Goal: Task Accomplishment & Management: Use online tool/utility

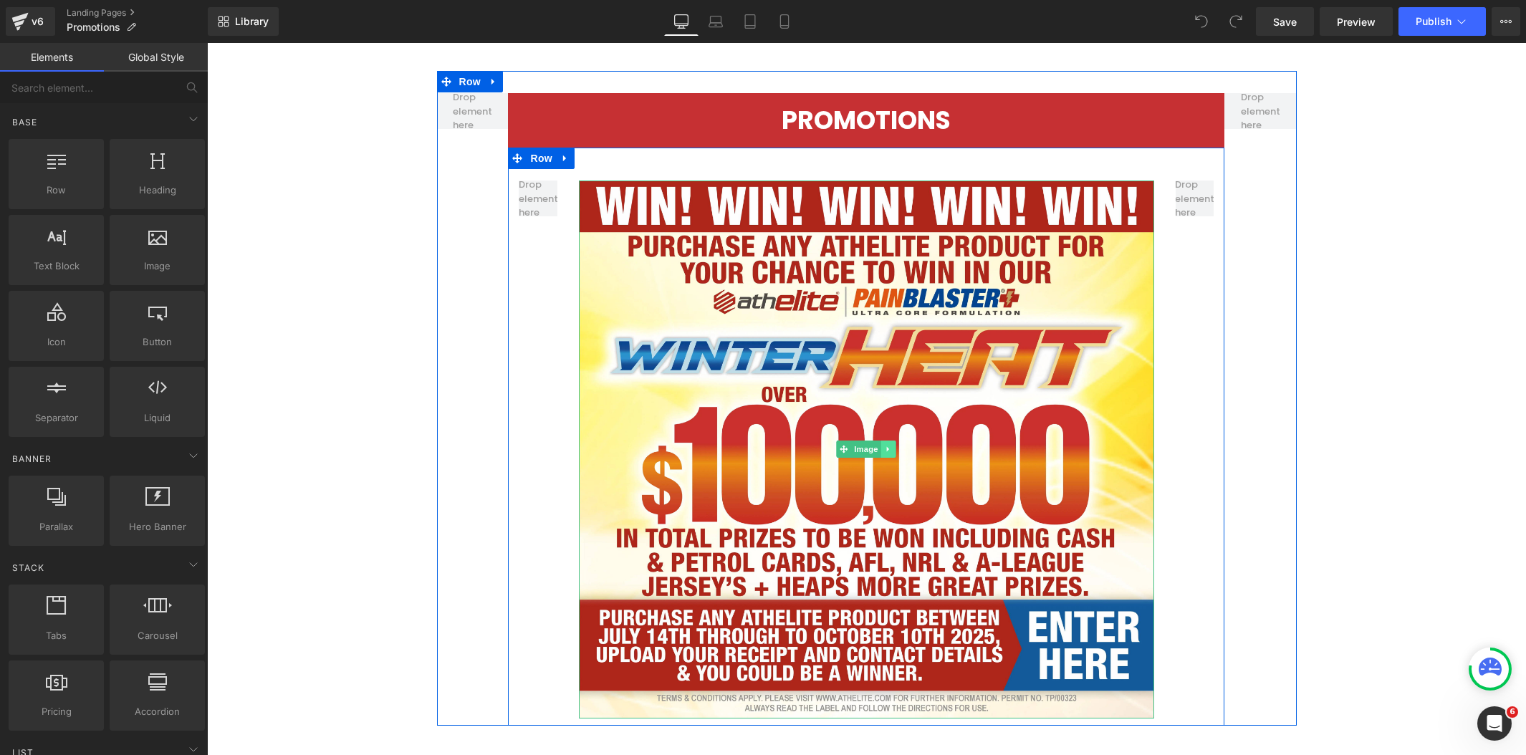
click at [887, 449] on icon at bounding box center [888, 449] width 2 height 5
click at [892, 451] on icon at bounding box center [896, 450] width 8 height 8
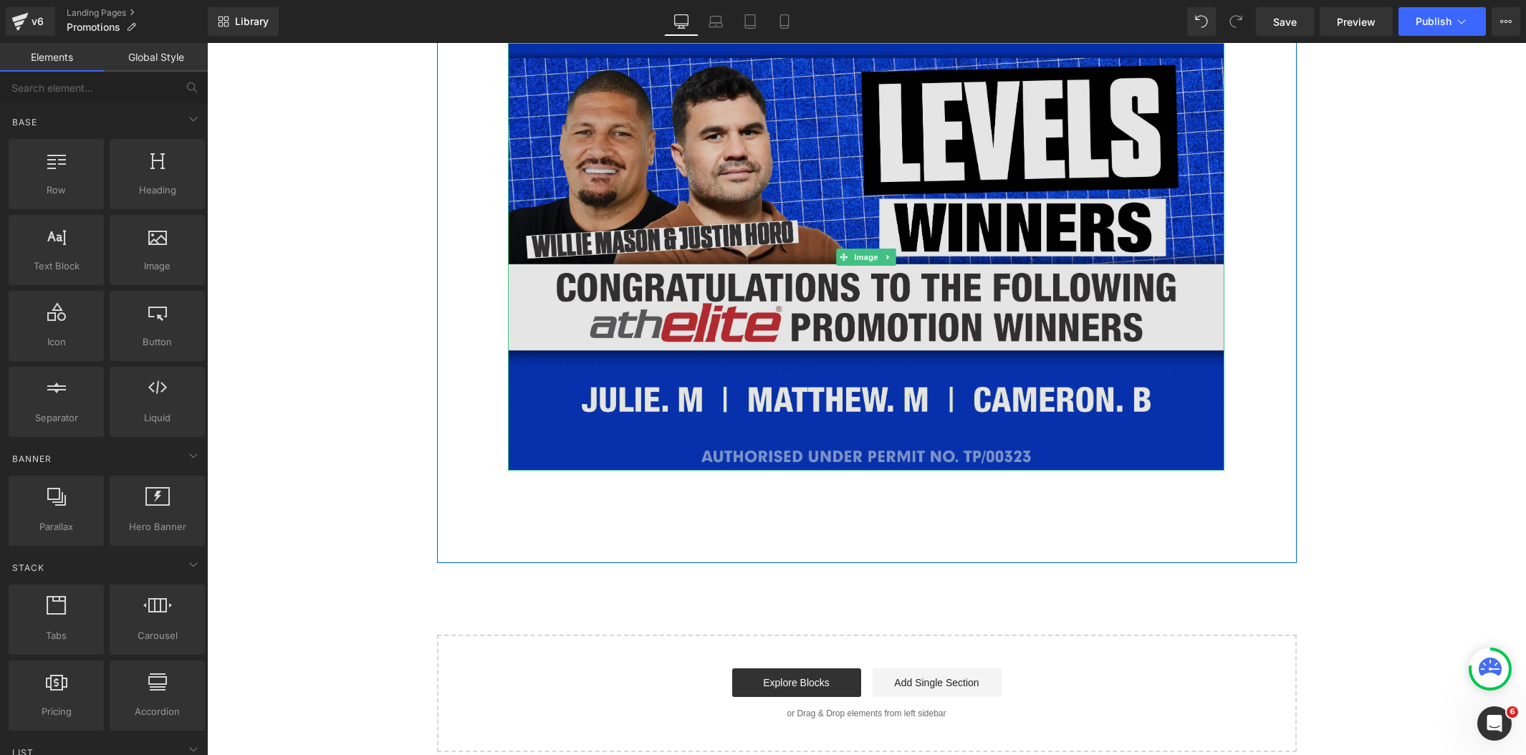
scroll to position [993, 0]
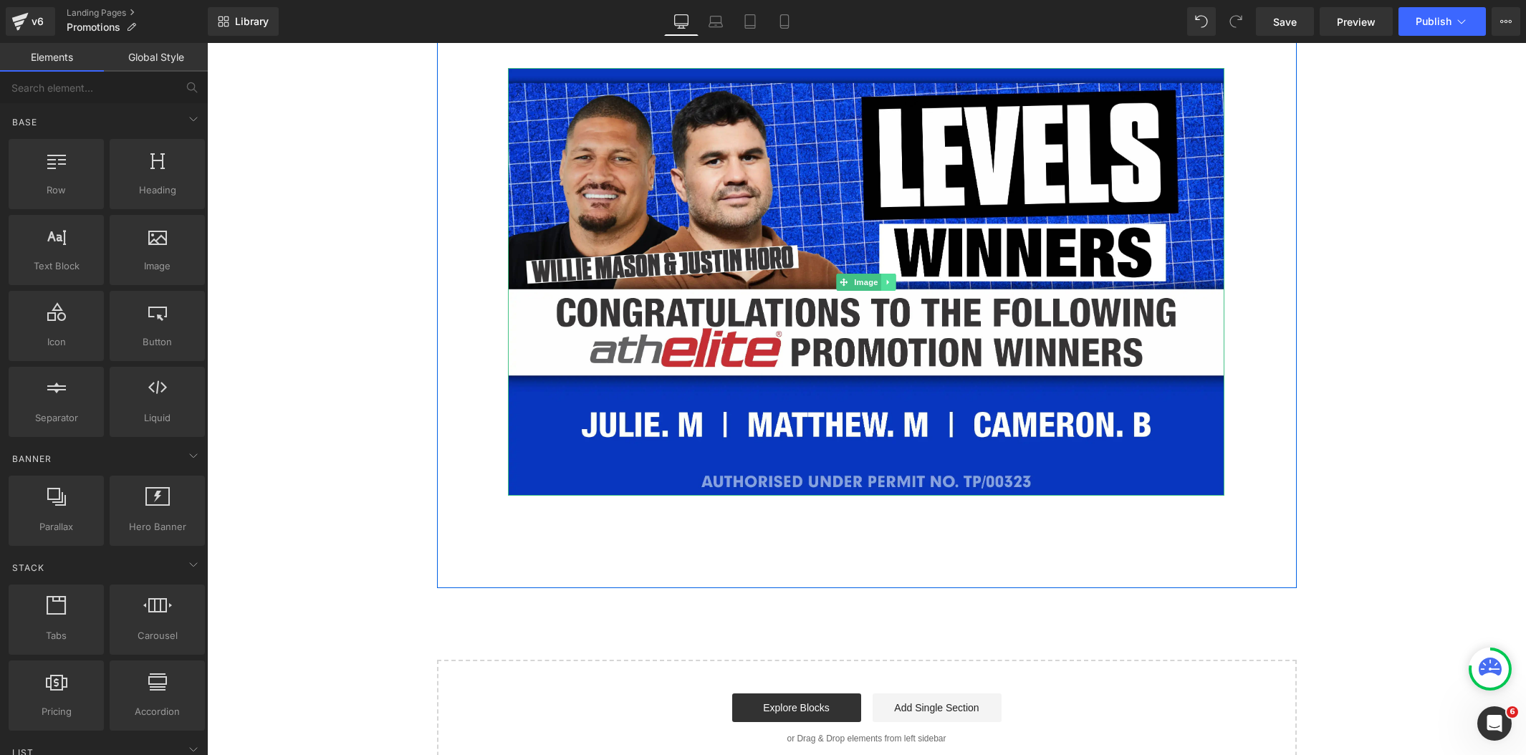
click at [891, 283] on link at bounding box center [888, 282] width 15 height 17
click at [892, 283] on icon at bounding box center [896, 282] width 8 height 8
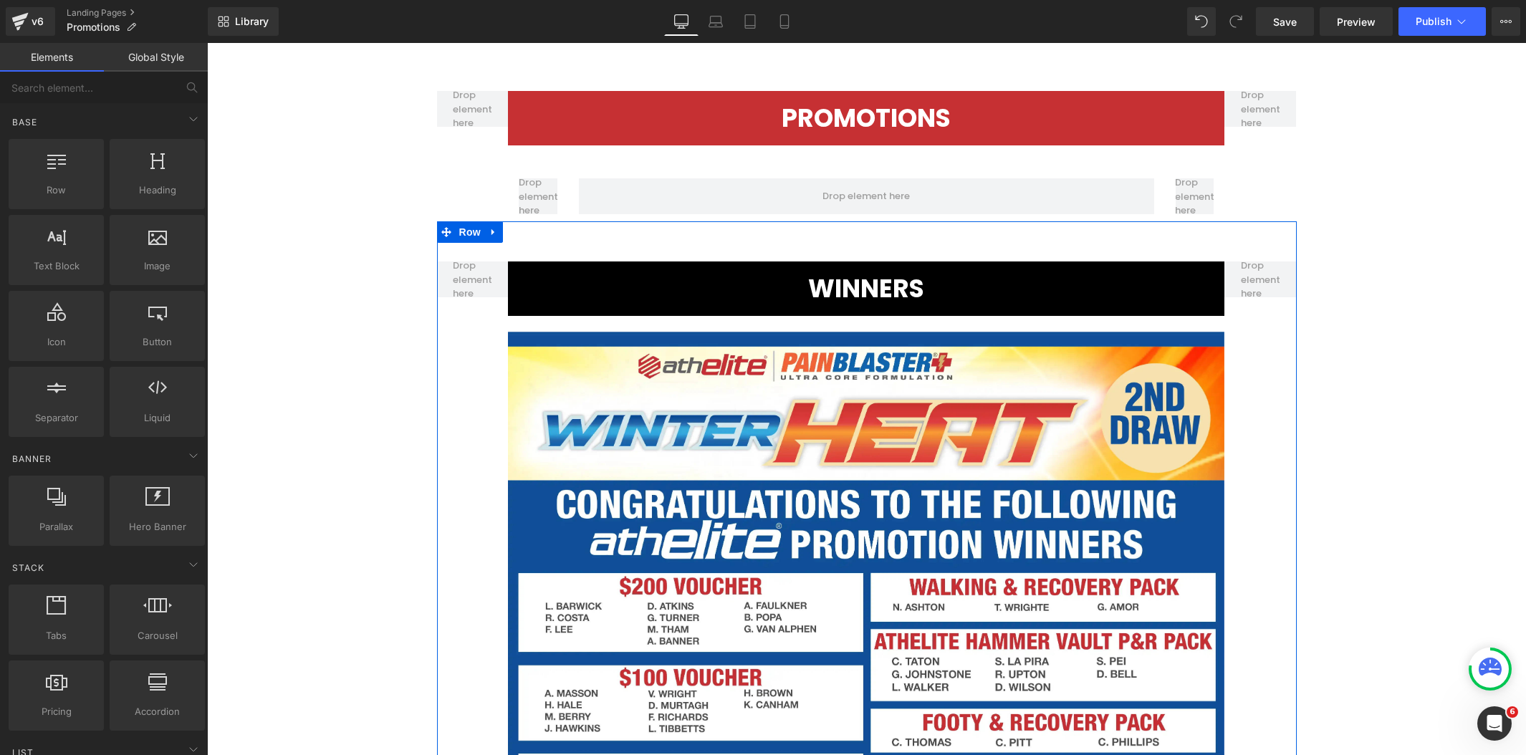
scroll to position [0, 0]
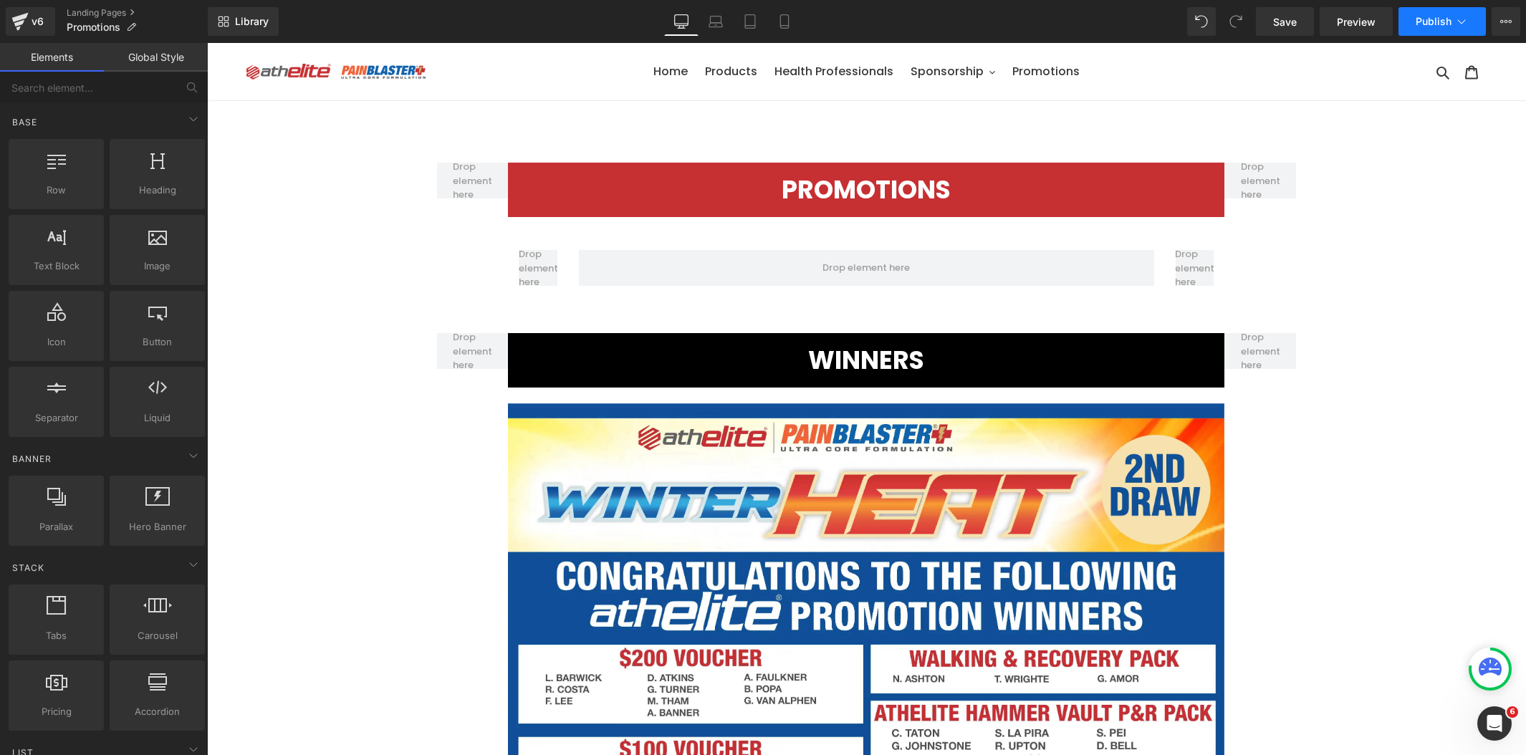
click at [1435, 21] on span "Publish" at bounding box center [1434, 21] width 36 height 11
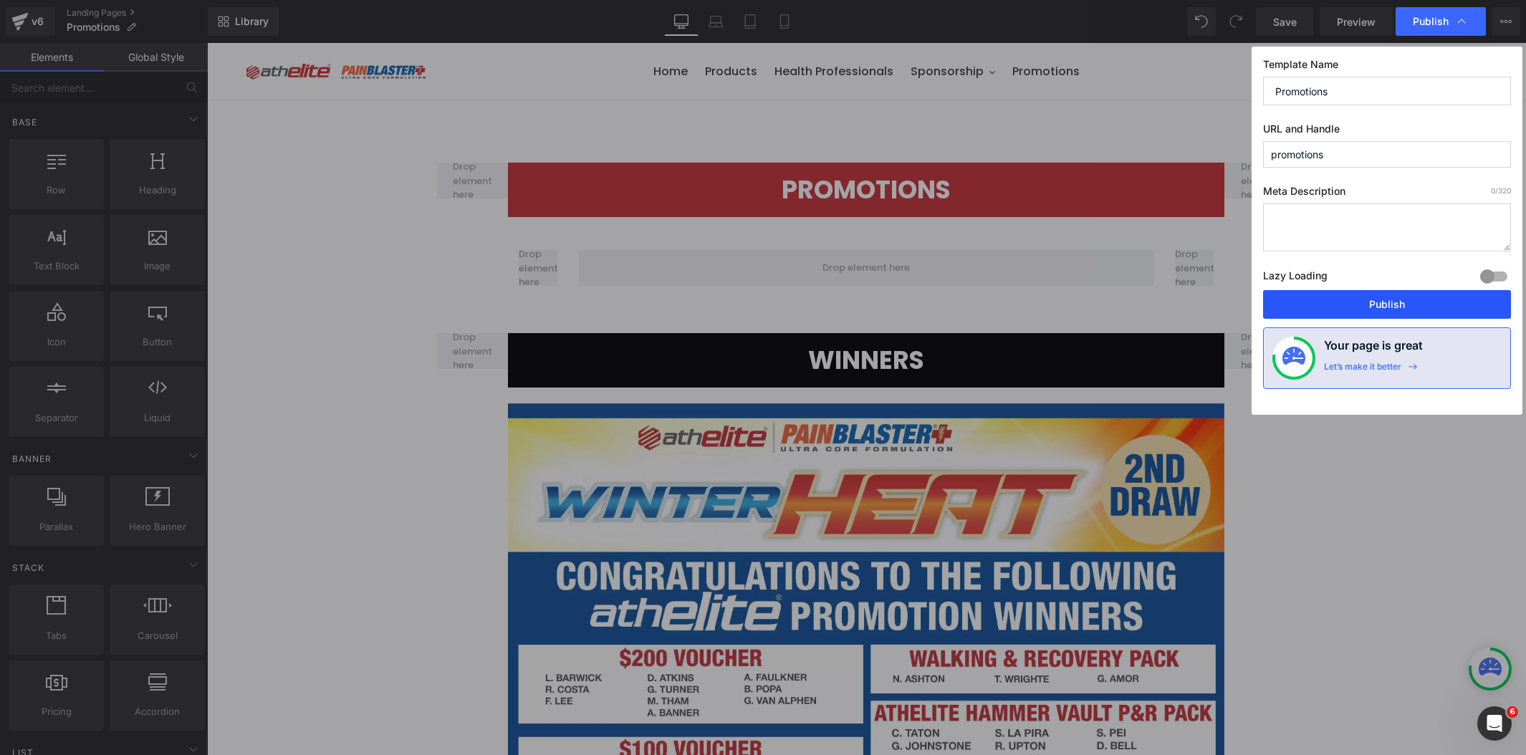
click at [1416, 314] on button "Publish" at bounding box center [1387, 304] width 248 height 29
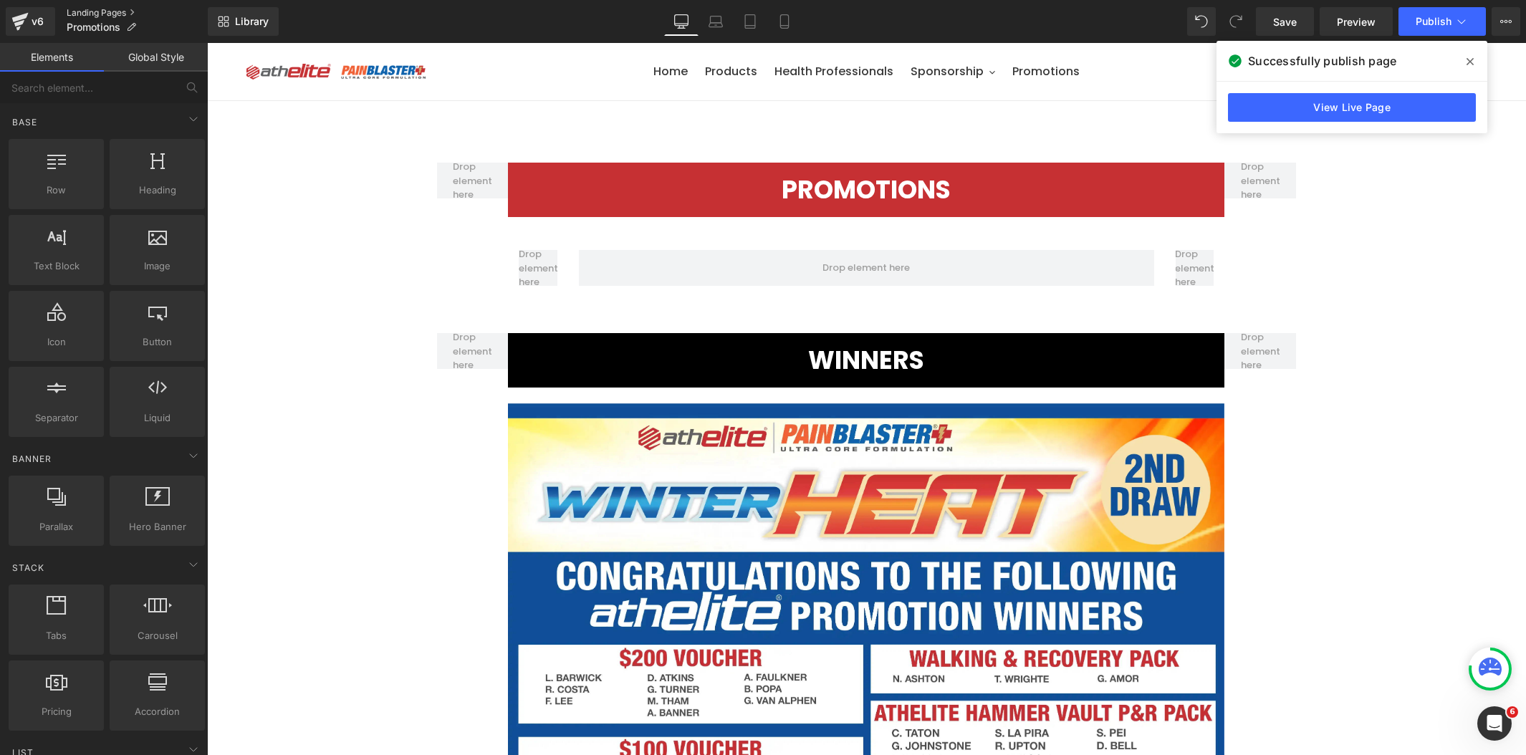
click at [120, 16] on link "Landing Pages" at bounding box center [137, 12] width 141 height 11
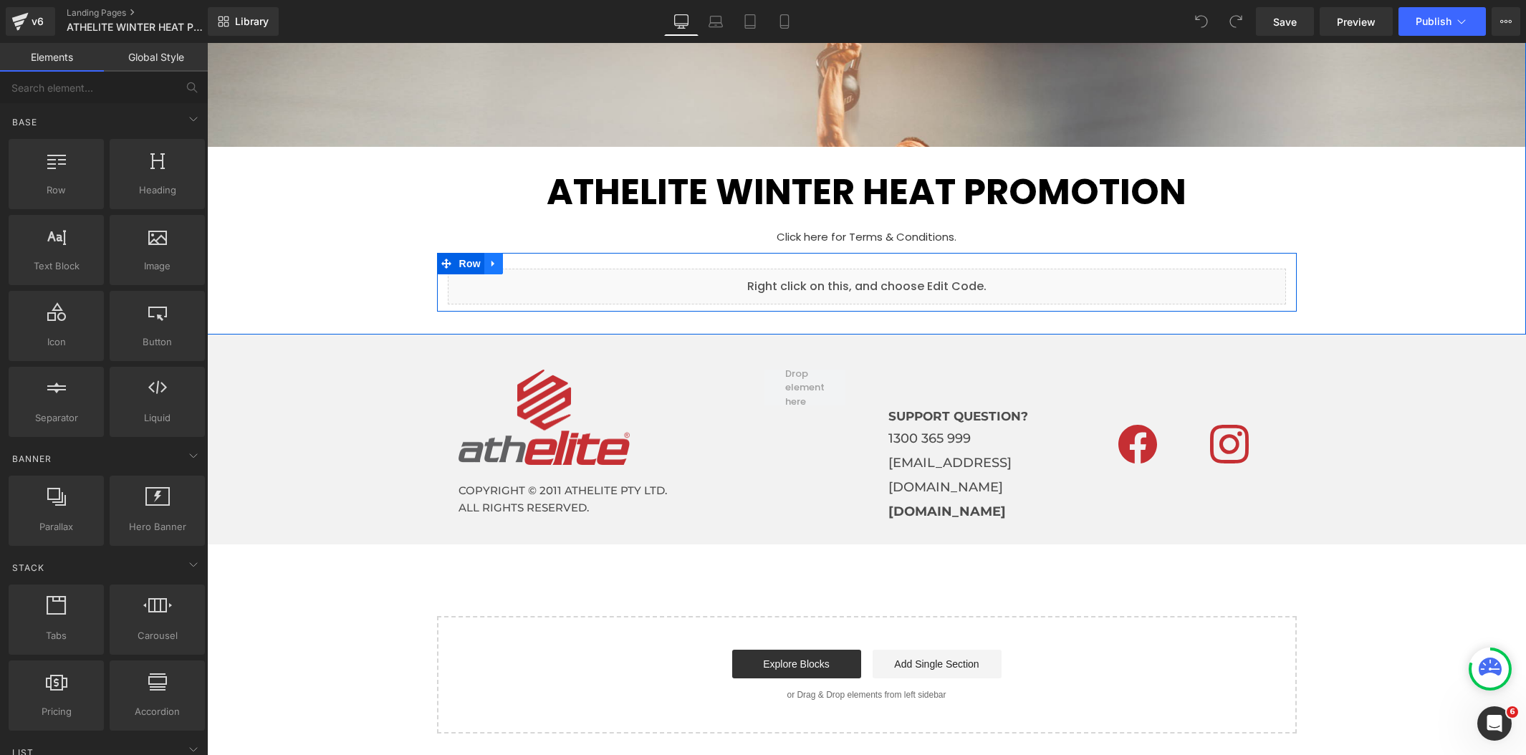
click at [489, 262] on icon at bounding box center [494, 263] width 10 height 11
drag, startPoint x: 524, startPoint y: 267, endPoint x: 548, endPoint y: 271, distance: 24.6
click at [526, 267] on icon at bounding box center [531, 263] width 10 height 11
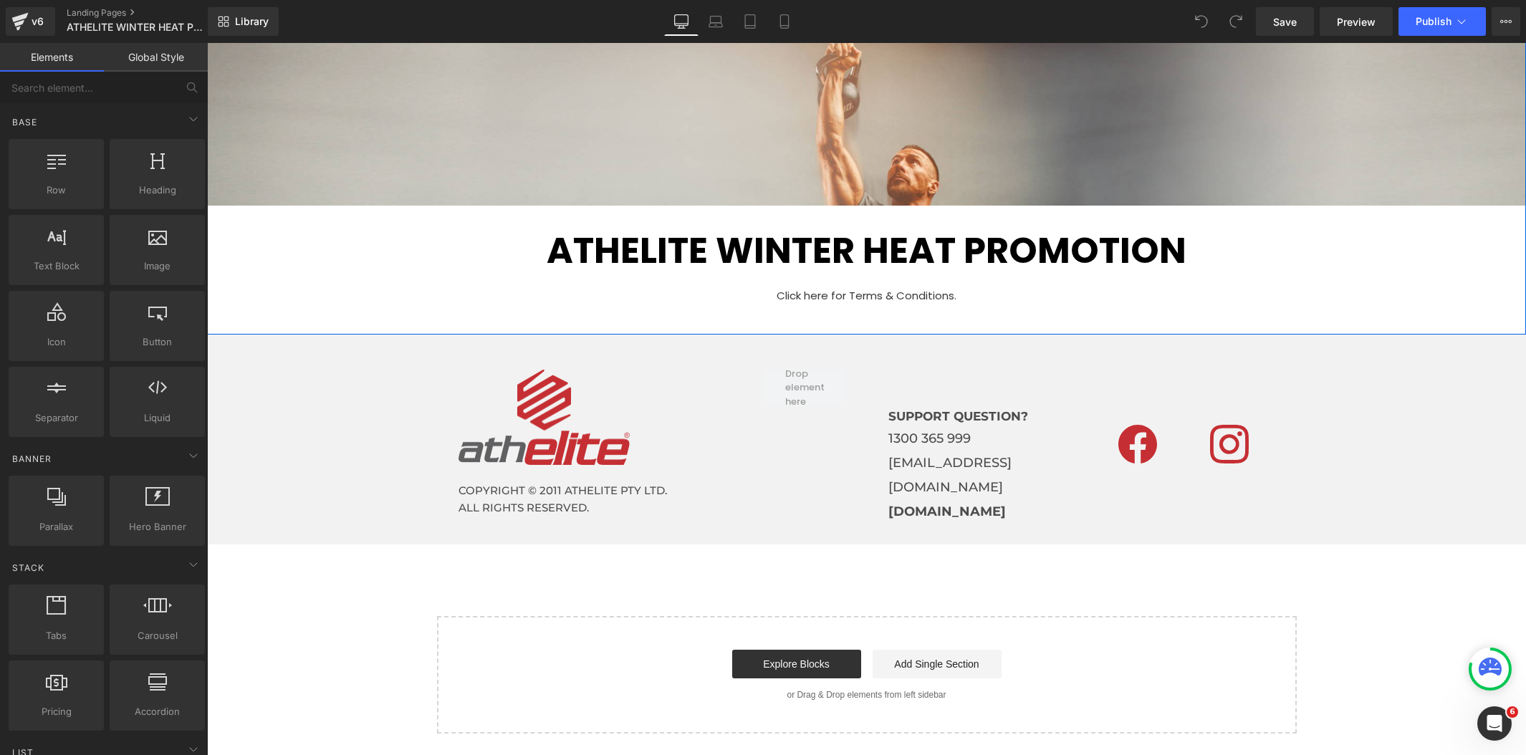
scroll to position [1151, 1314]
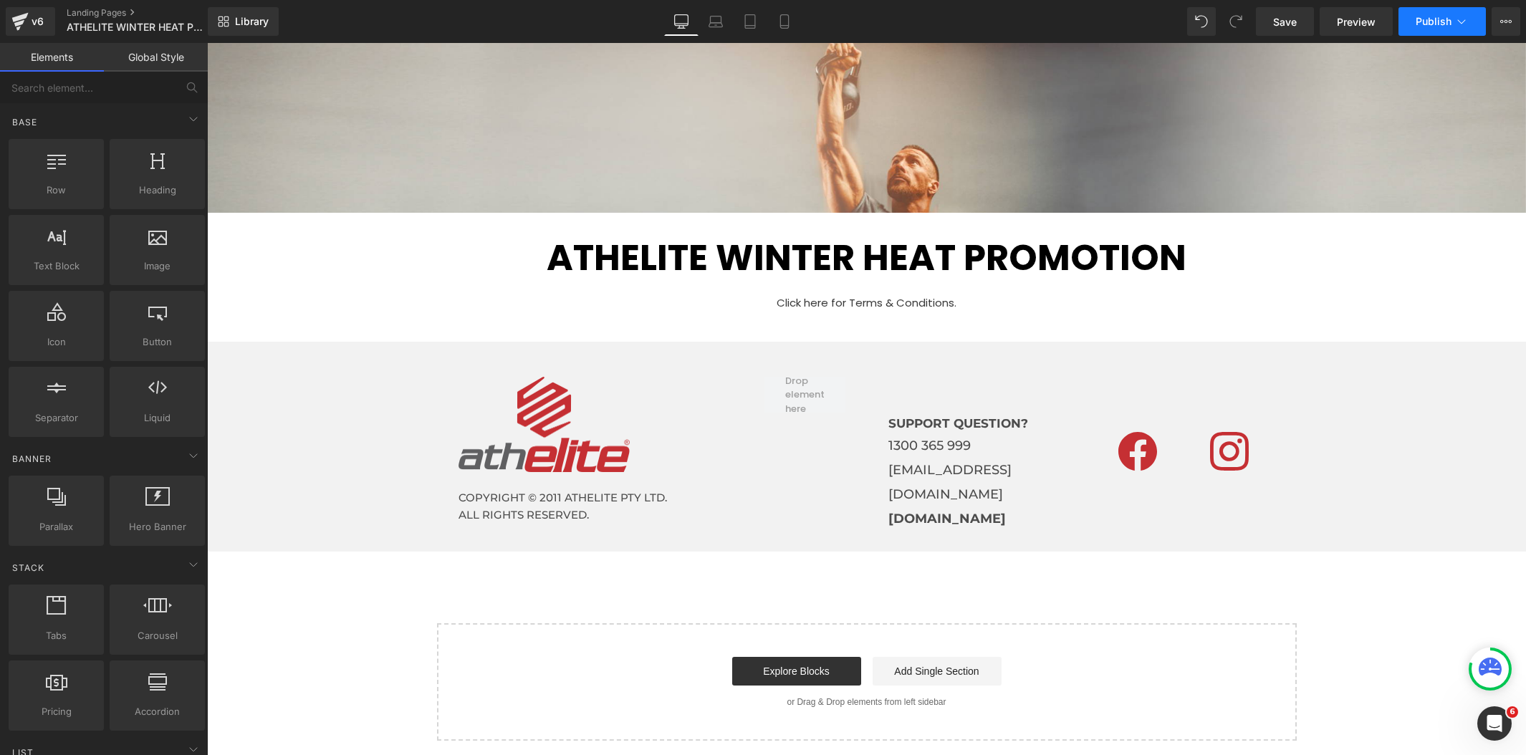
click at [1450, 19] on span "Publish" at bounding box center [1434, 21] width 36 height 11
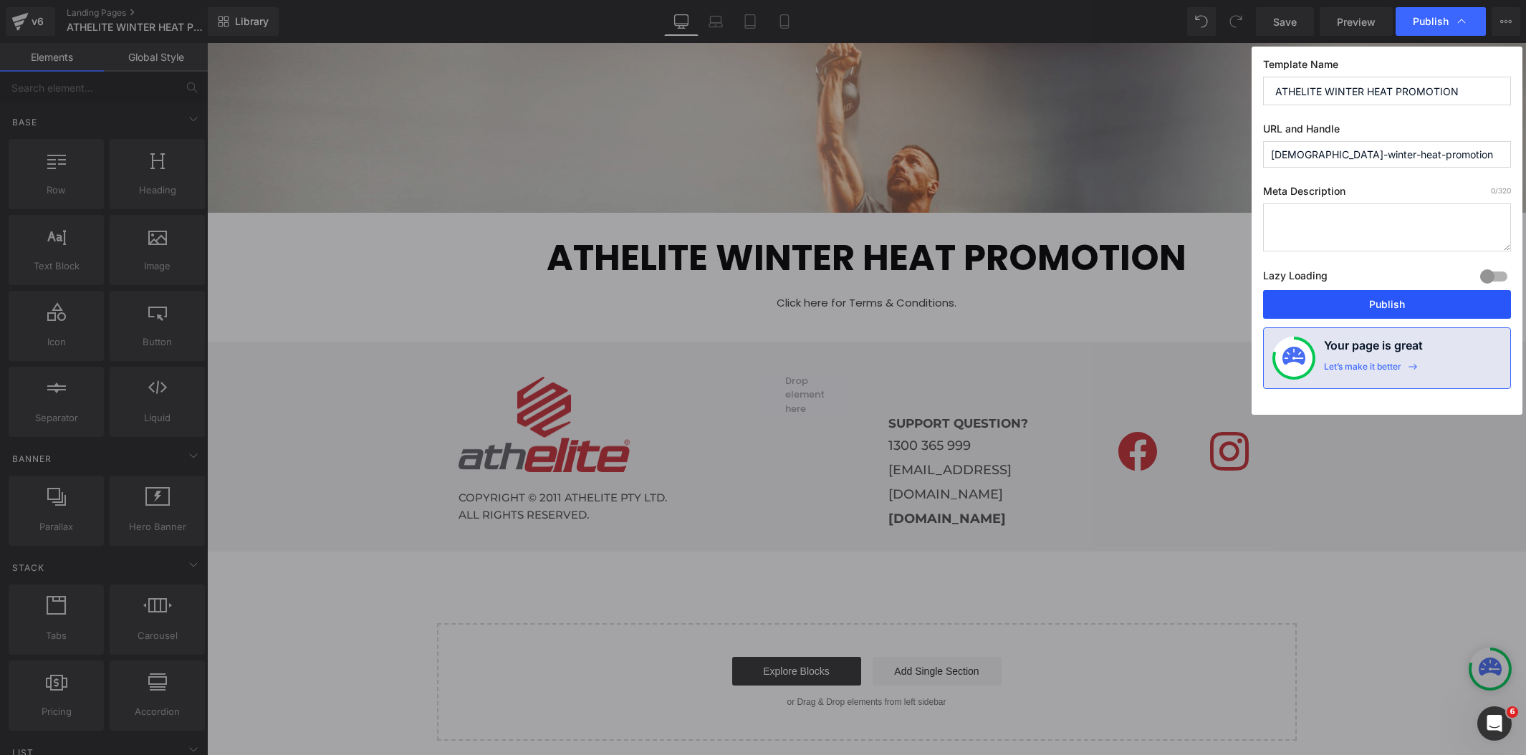
click at [1401, 297] on button "Publish" at bounding box center [1387, 304] width 248 height 29
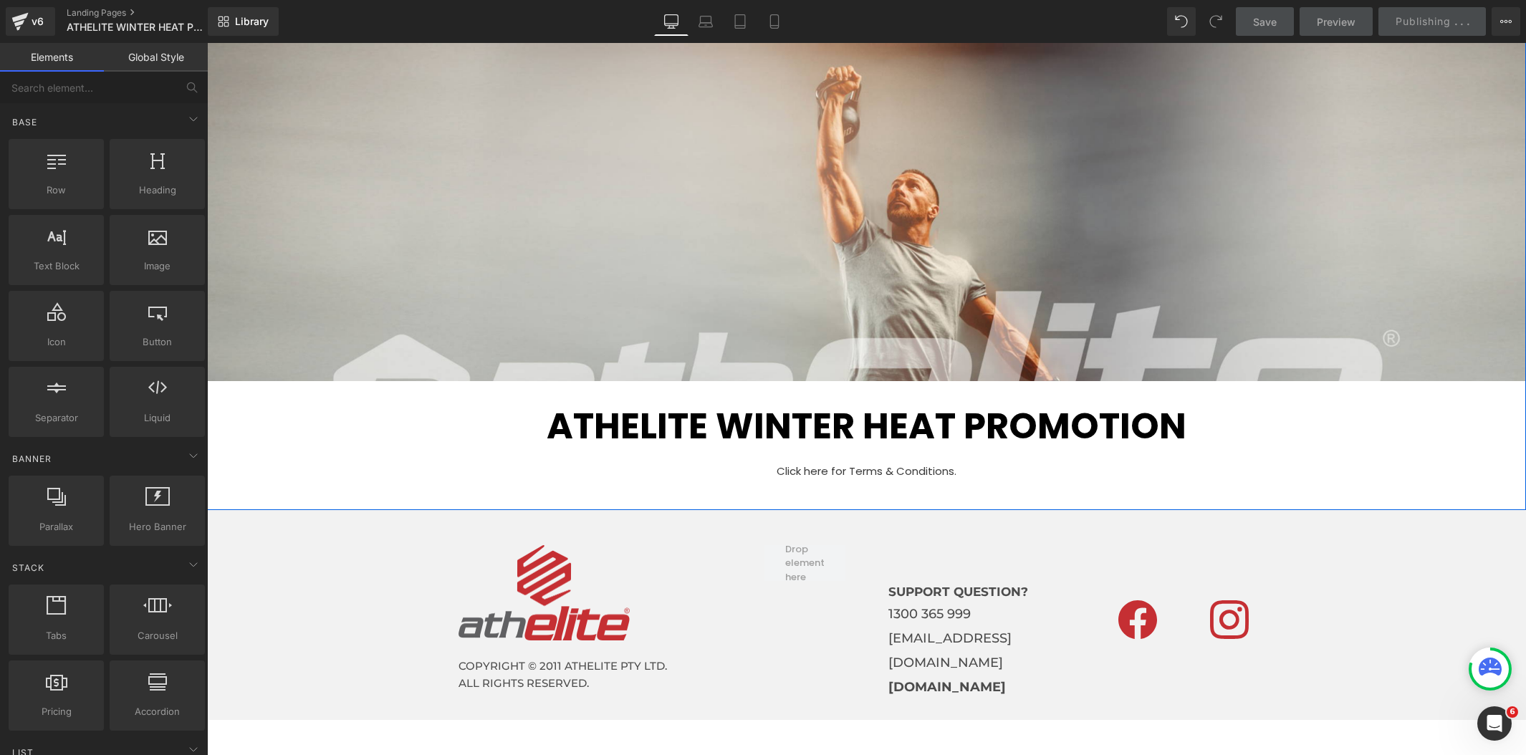
scroll to position [32, 0]
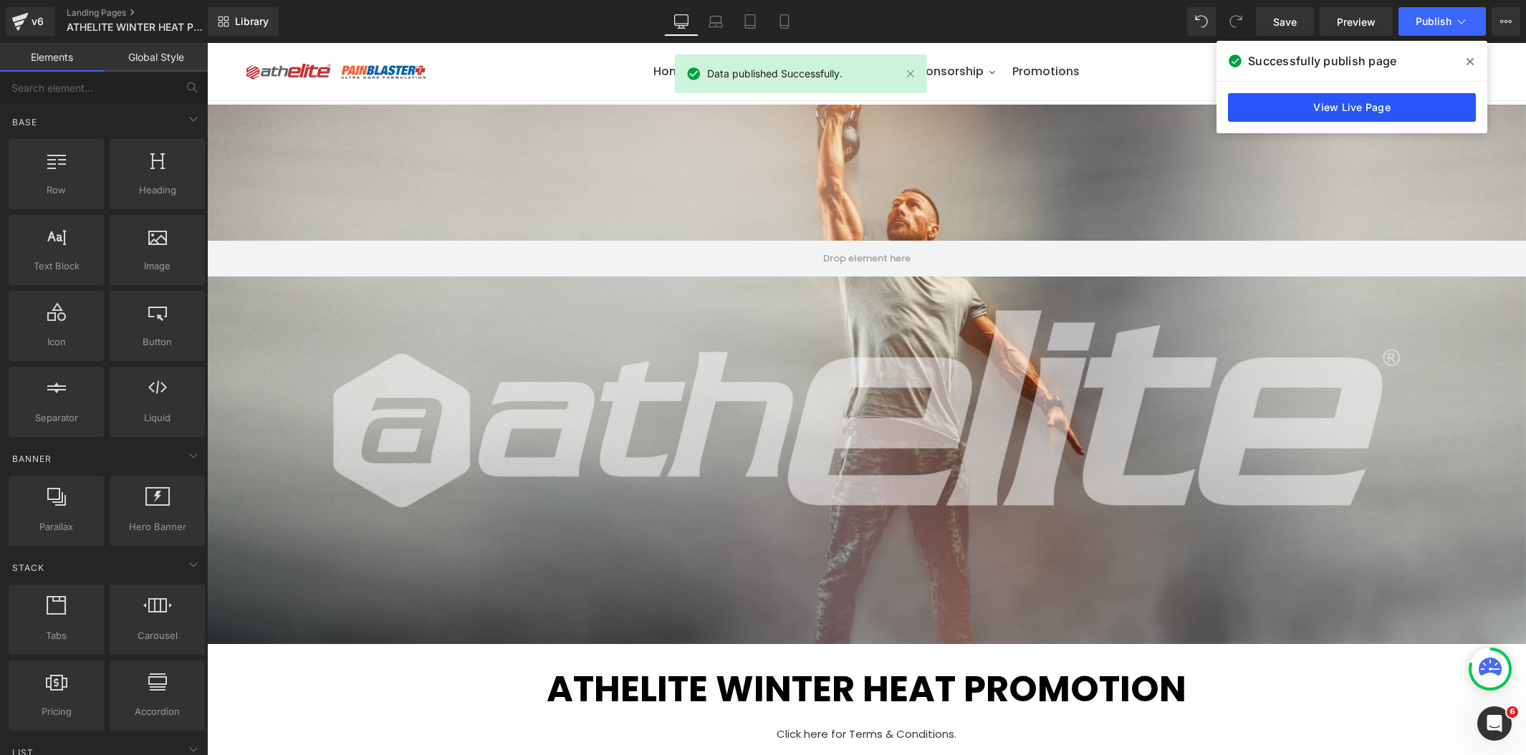
click at [1331, 116] on link "View Live Page" at bounding box center [1352, 107] width 248 height 29
